Goal: Navigation & Orientation: Understand site structure

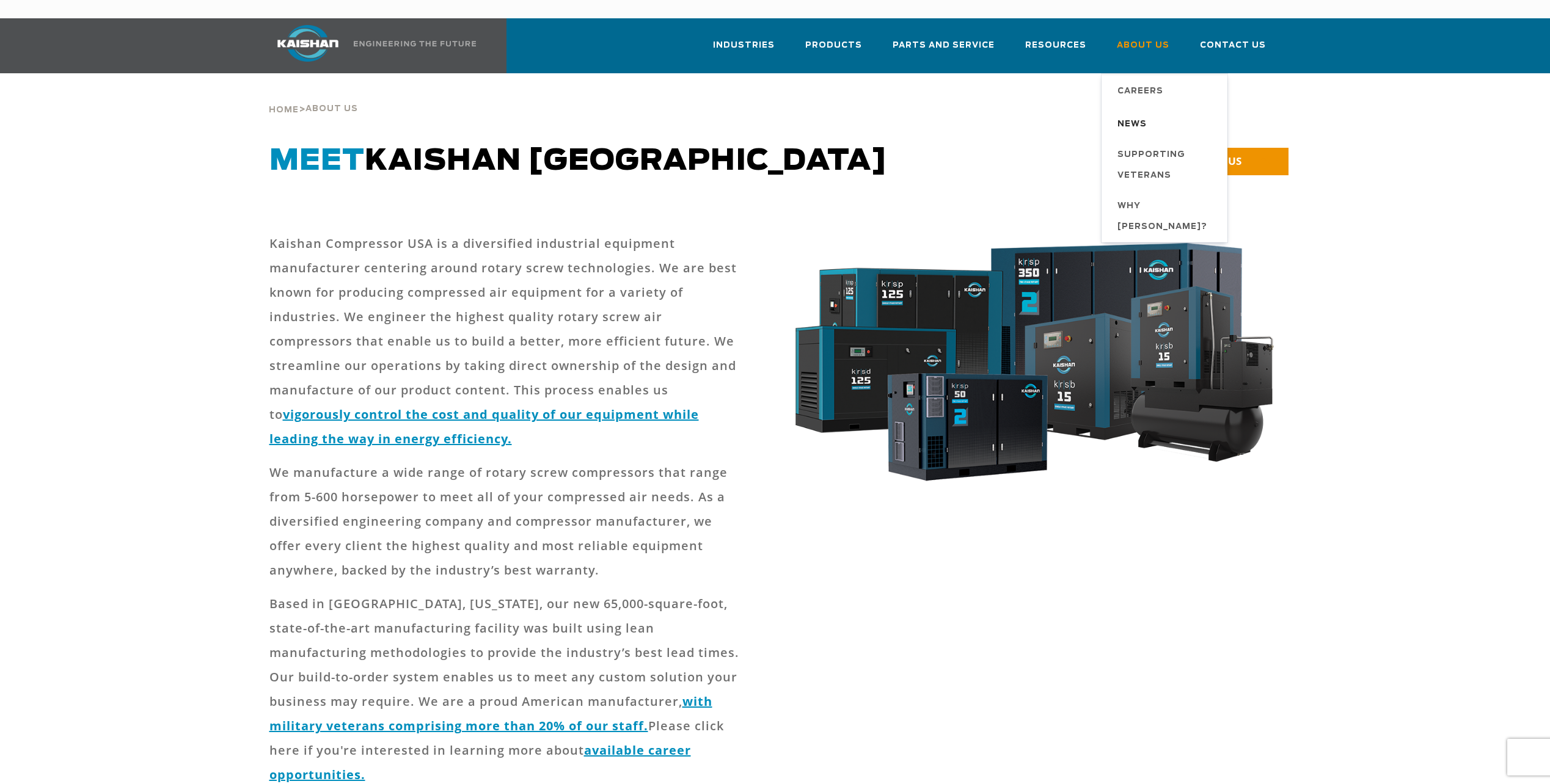
click at [1133, 114] on span "News" at bounding box center [1132, 124] width 30 height 21
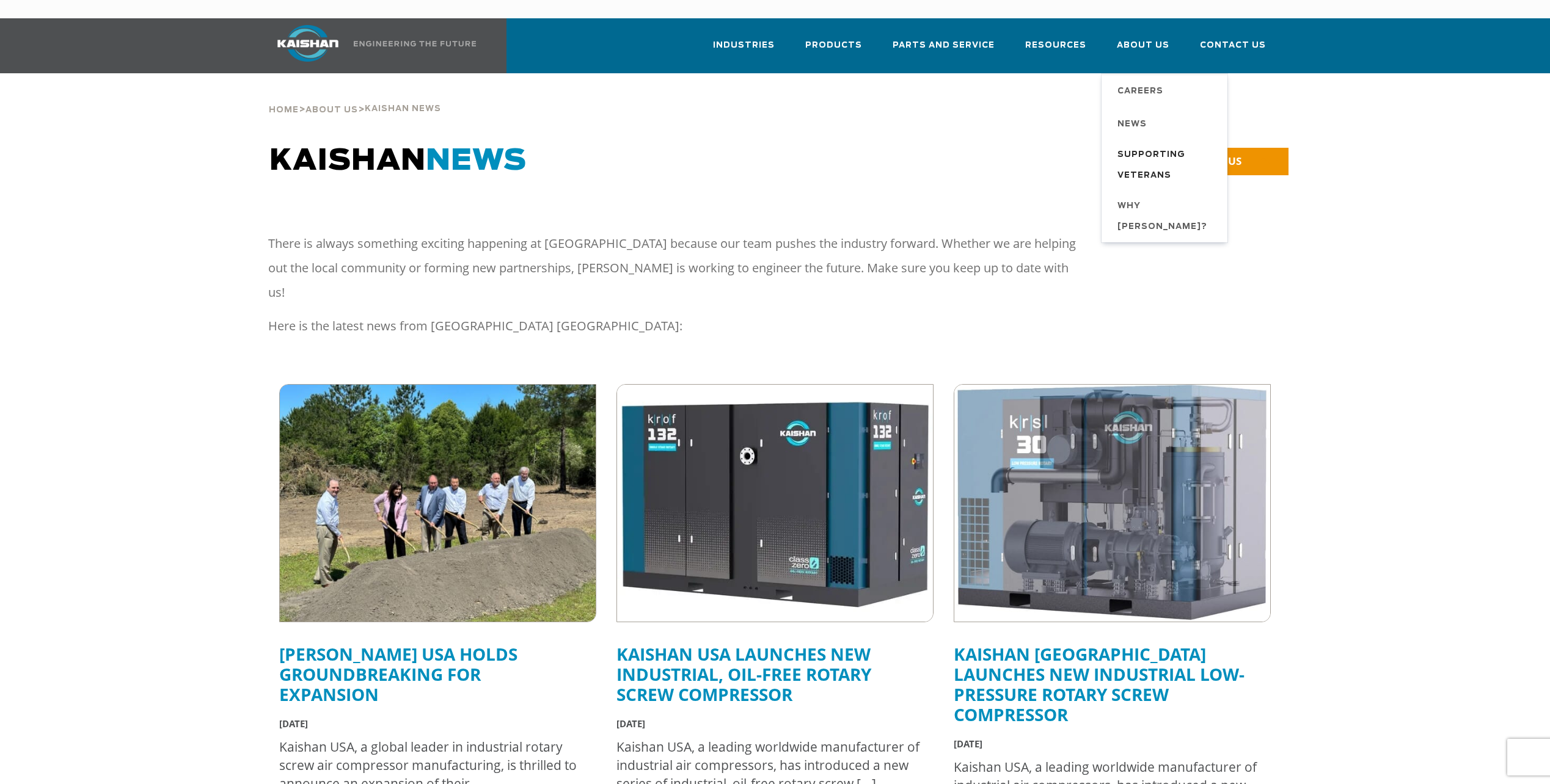
click at [1132, 145] on span "Supporting Veterans" at bounding box center [1166, 165] width 98 height 41
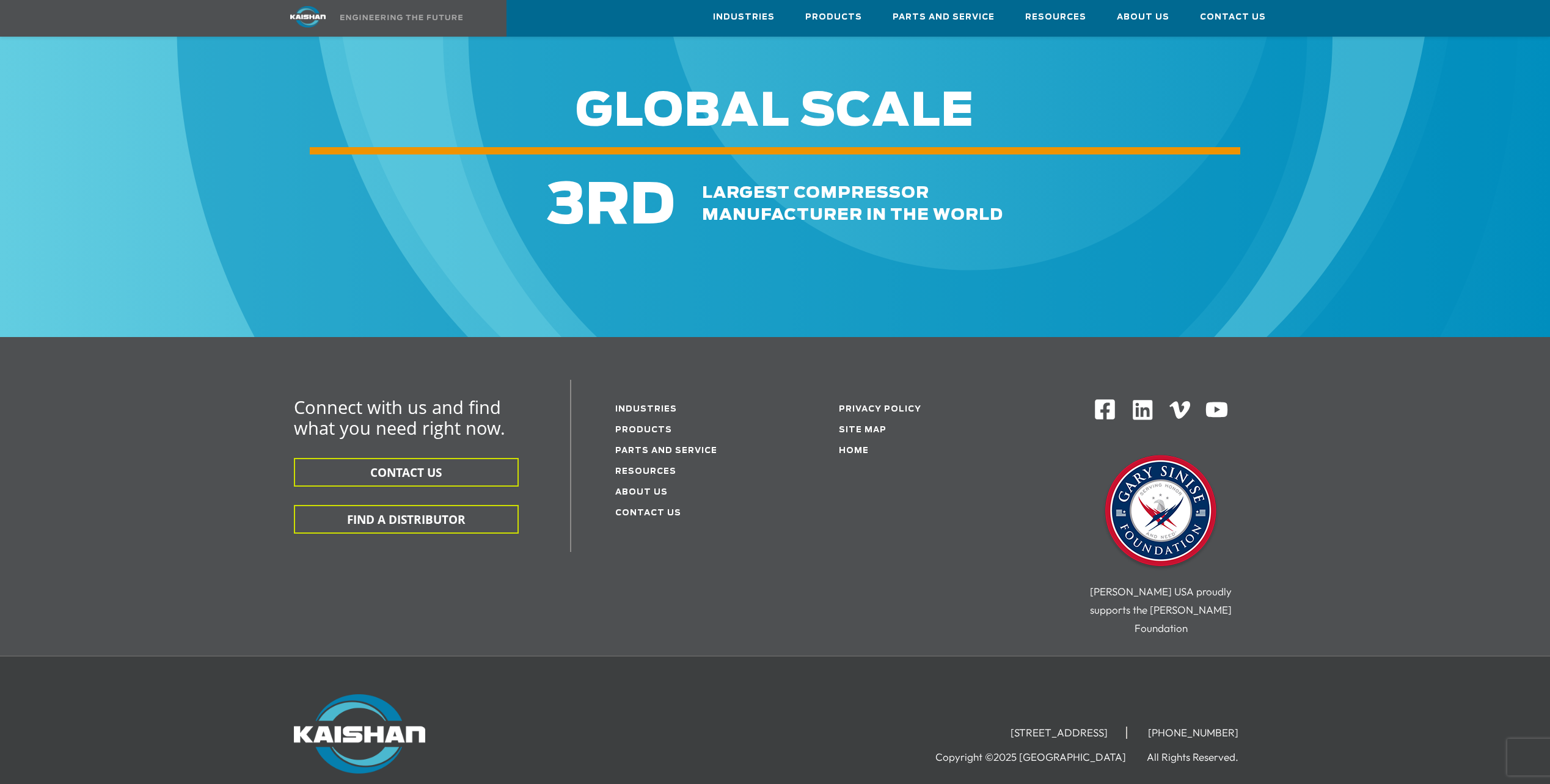
scroll to position [1954, 0]
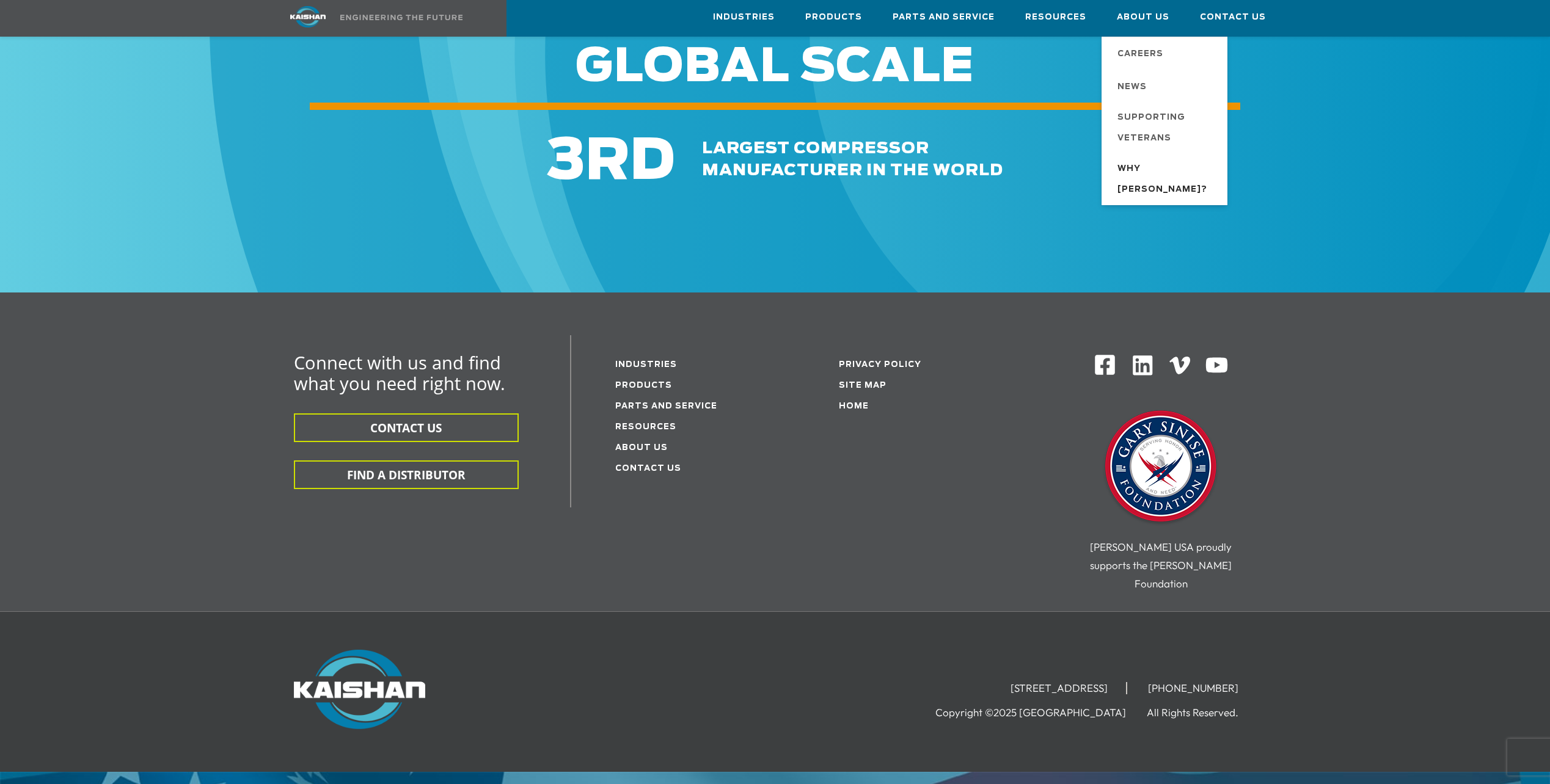
click at [1147, 169] on span "Why [PERSON_NAME]?" at bounding box center [1166, 180] width 98 height 41
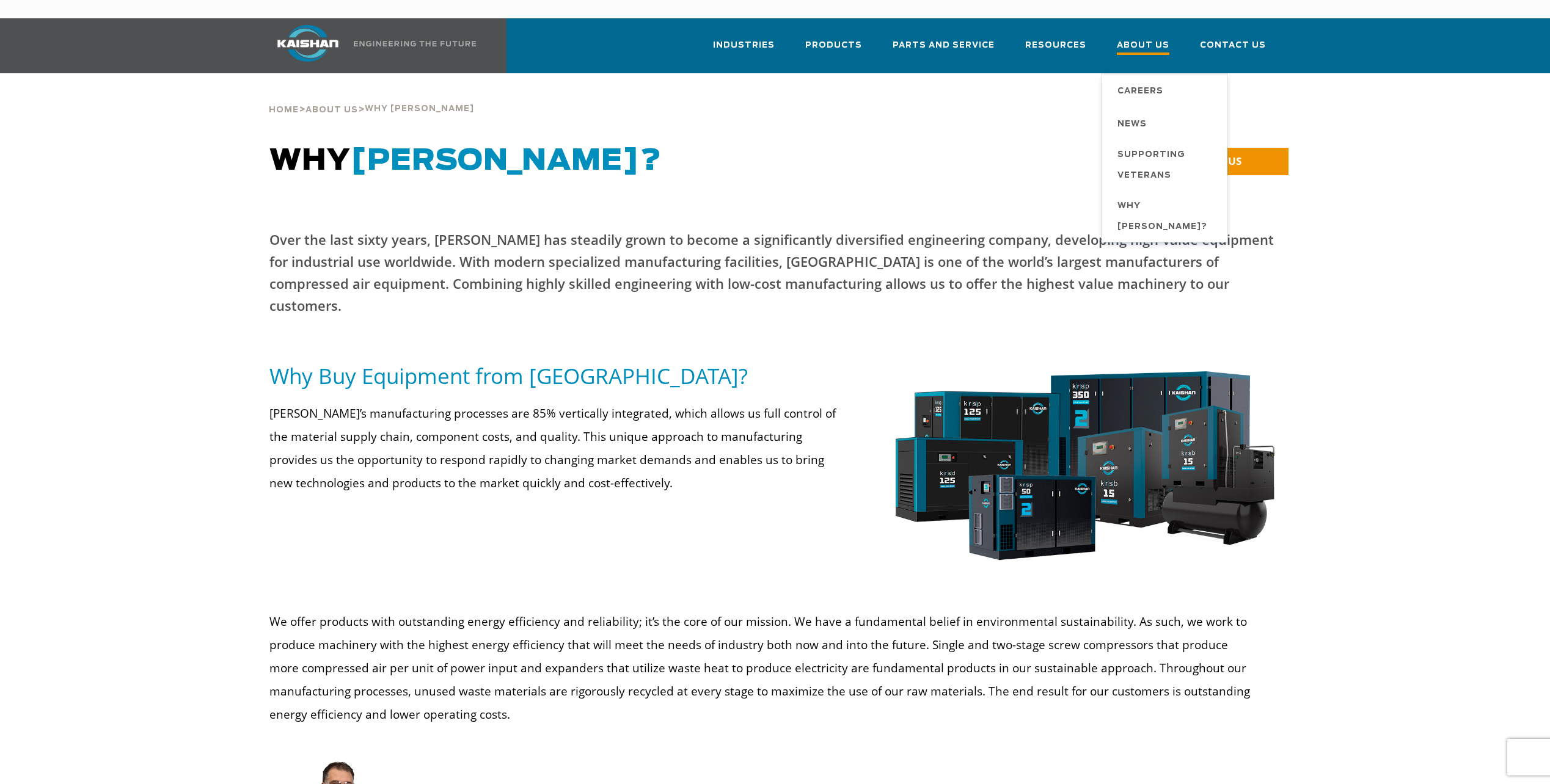
click at [1156, 39] on span "About Us" at bounding box center [1143, 47] width 52 height 16
